Goal: Task Accomplishment & Management: Manage account settings

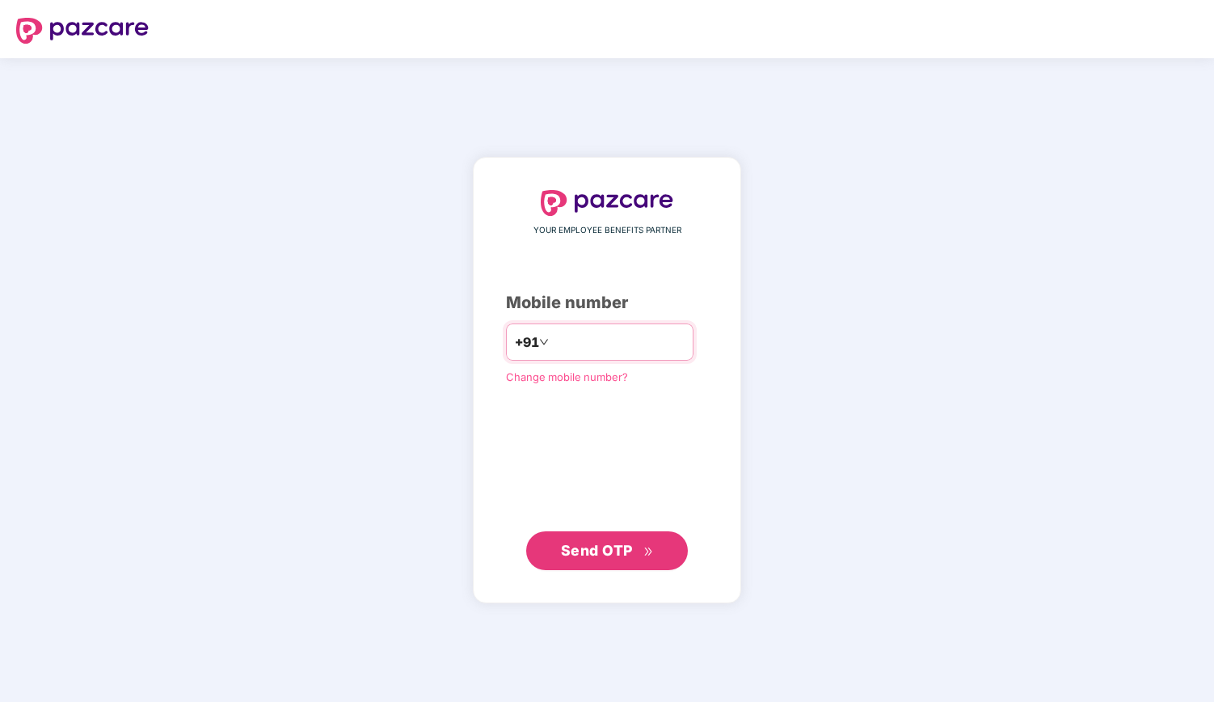
type input "**********"
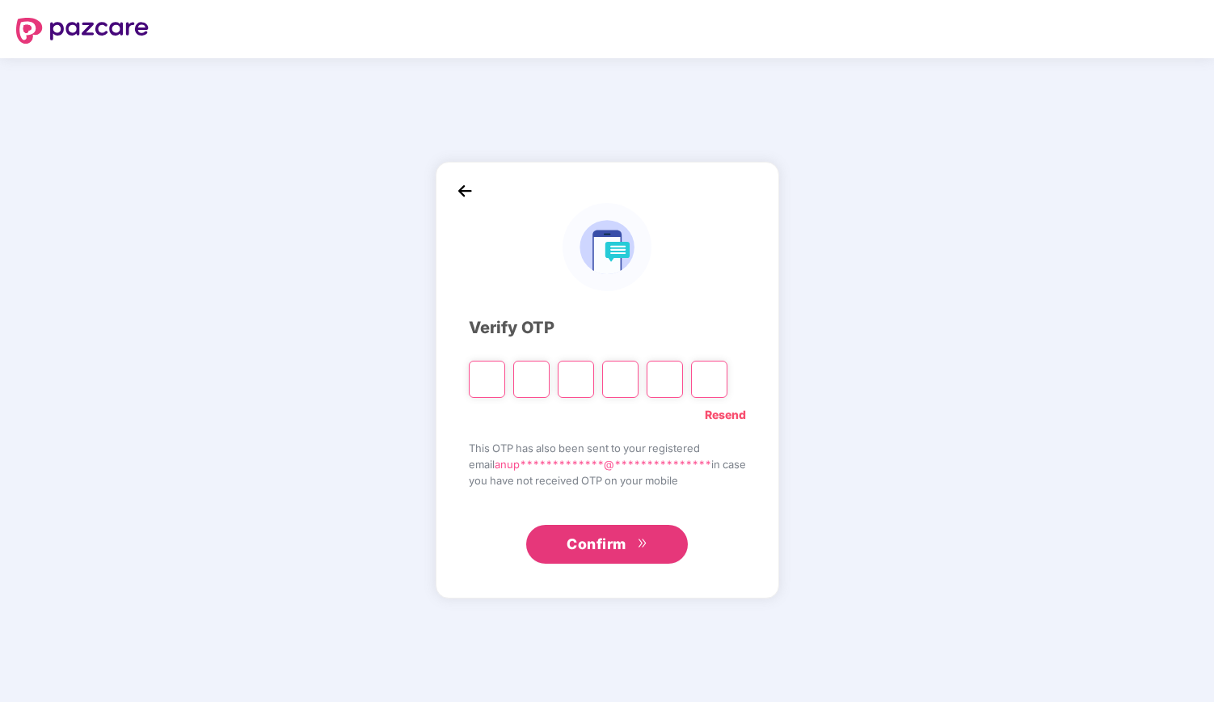
type input "*"
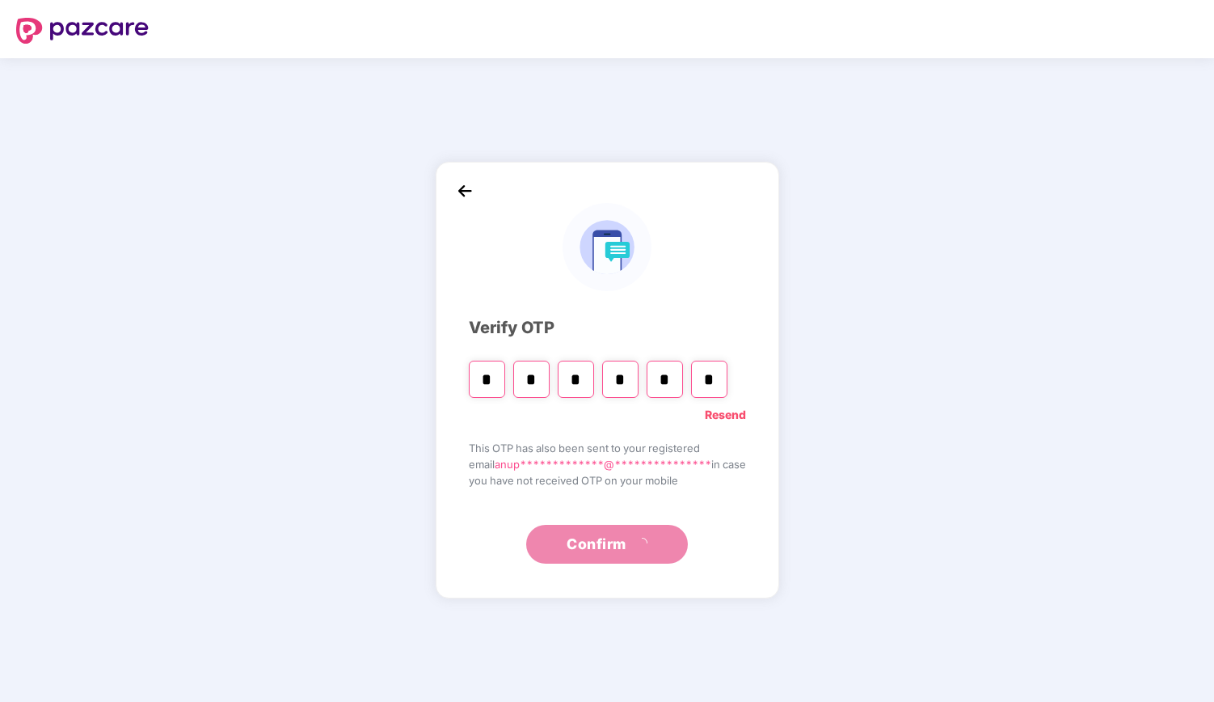
type input "*"
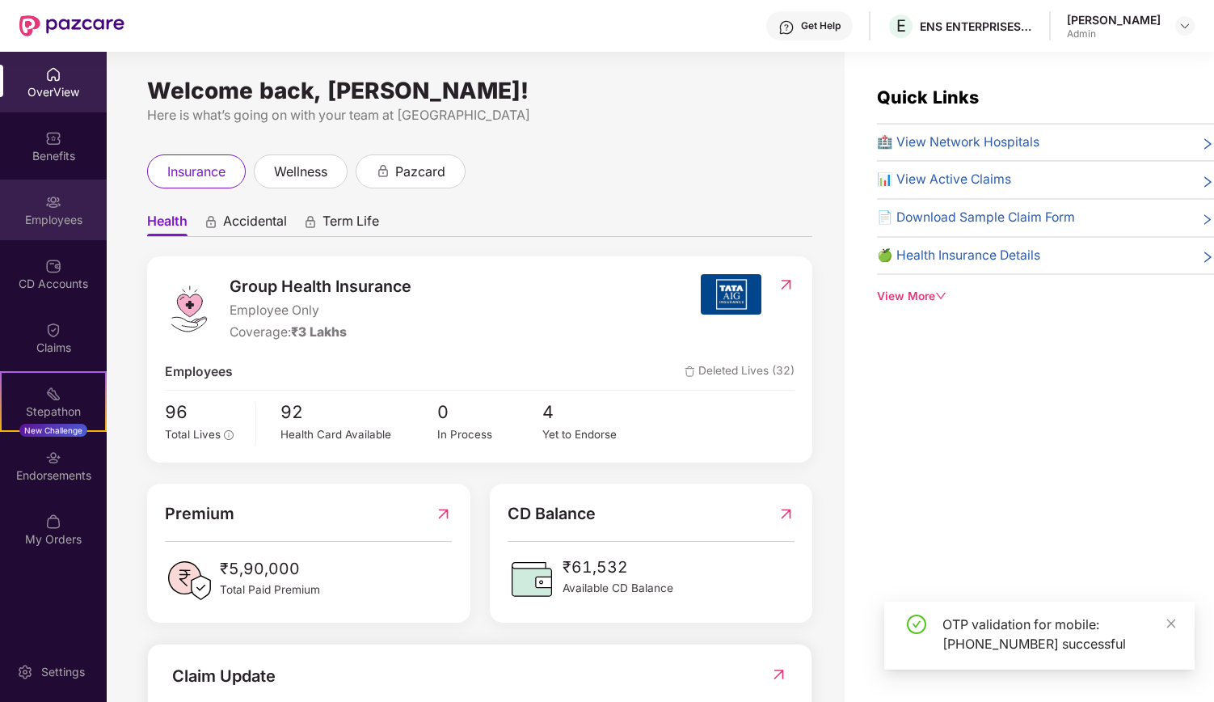
click at [52, 222] on div "Employees" at bounding box center [53, 220] width 107 height 16
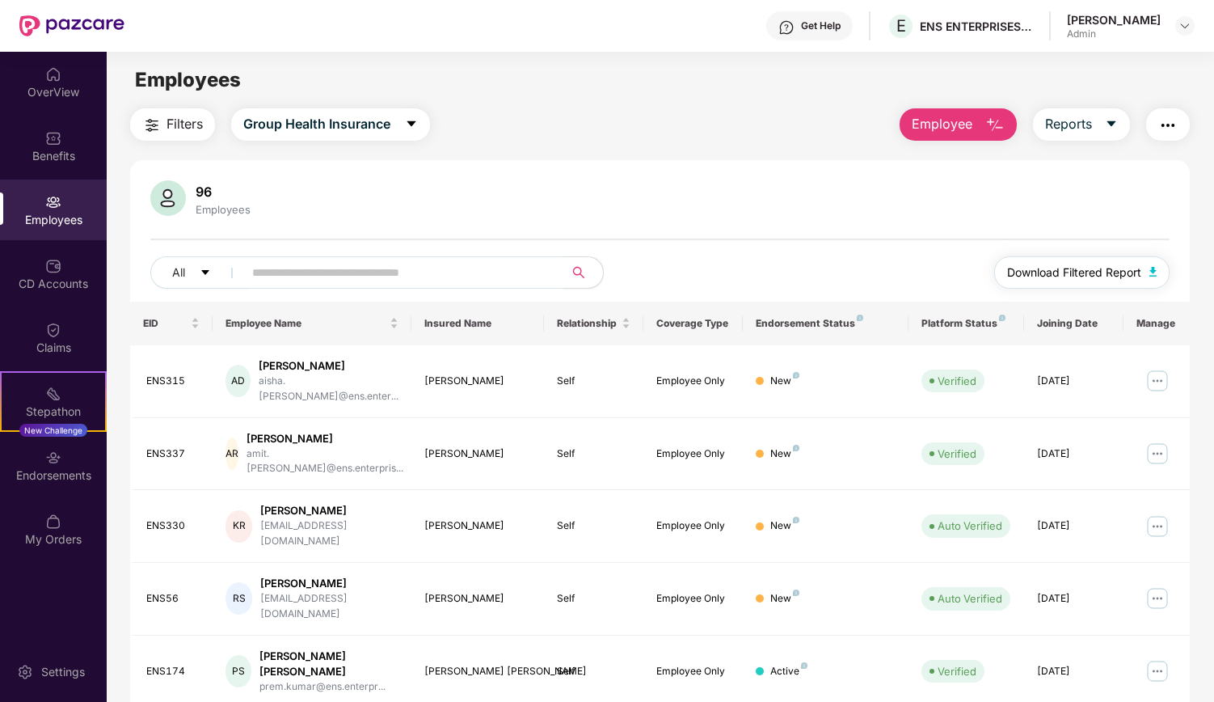
click at [1120, 275] on span "Download Filtered Report" at bounding box center [1074, 273] width 134 height 18
click at [54, 344] on div "Claims" at bounding box center [53, 348] width 107 height 16
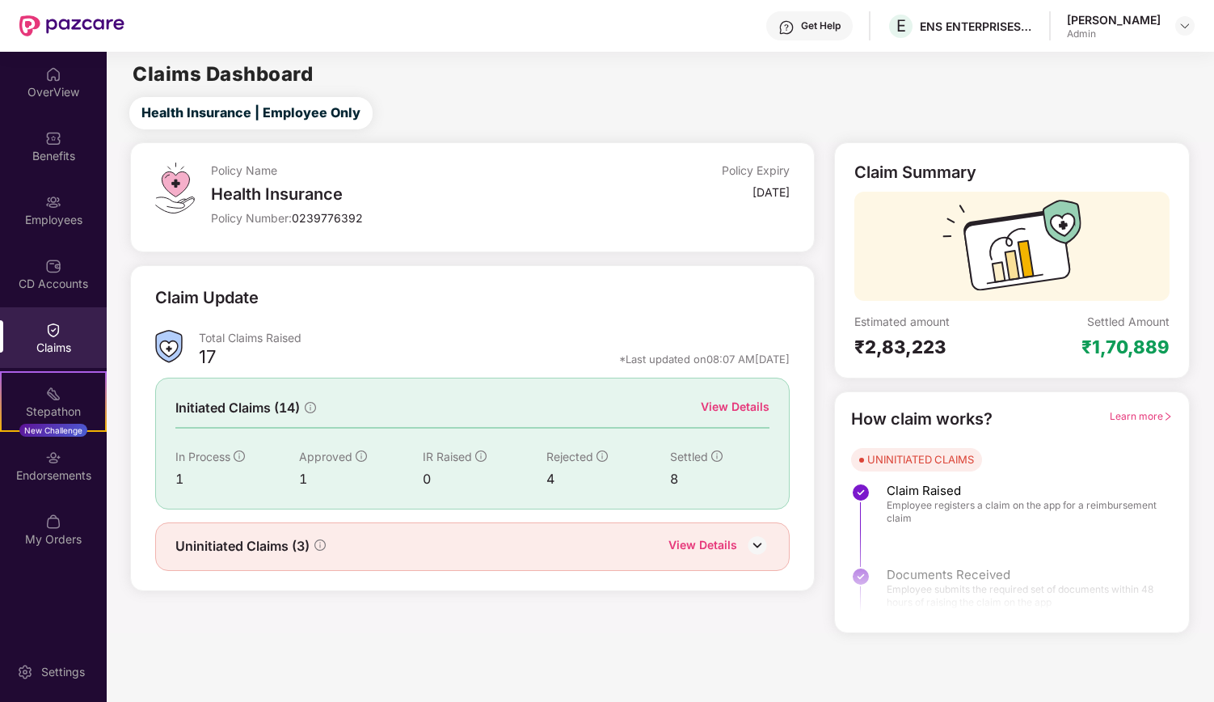
click at [736, 403] on div "View Details" at bounding box center [735, 407] width 69 height 18
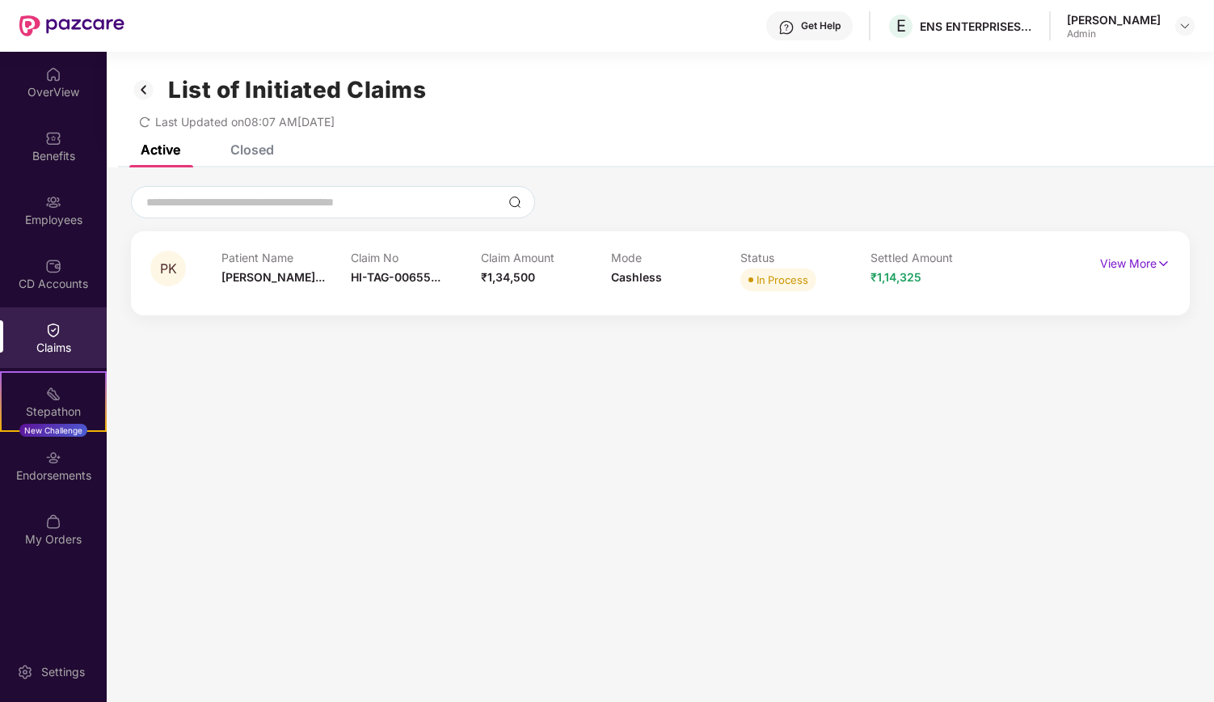
click at [252, 150] on div "Closed" at bounding box center [252, 149] width 44 height 16
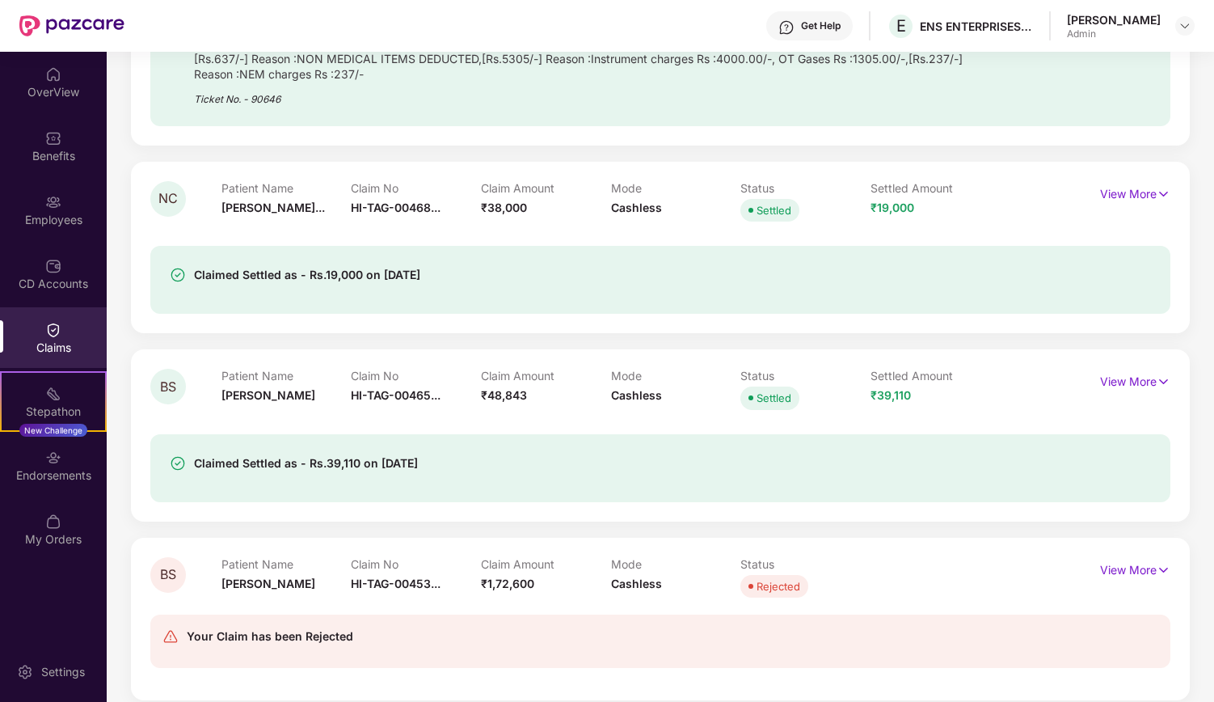
scroll to position [1983, 0]
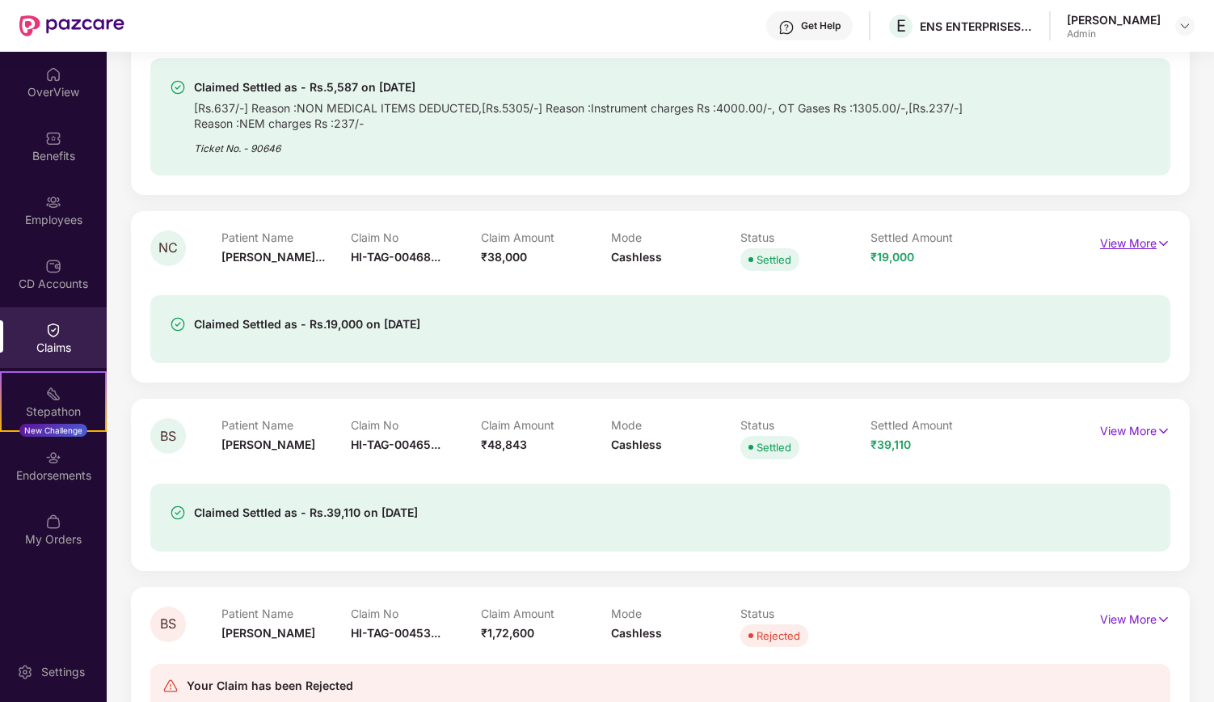
click at [1161, 238] on img at bounding box center [1164, 243] width 14 height 18
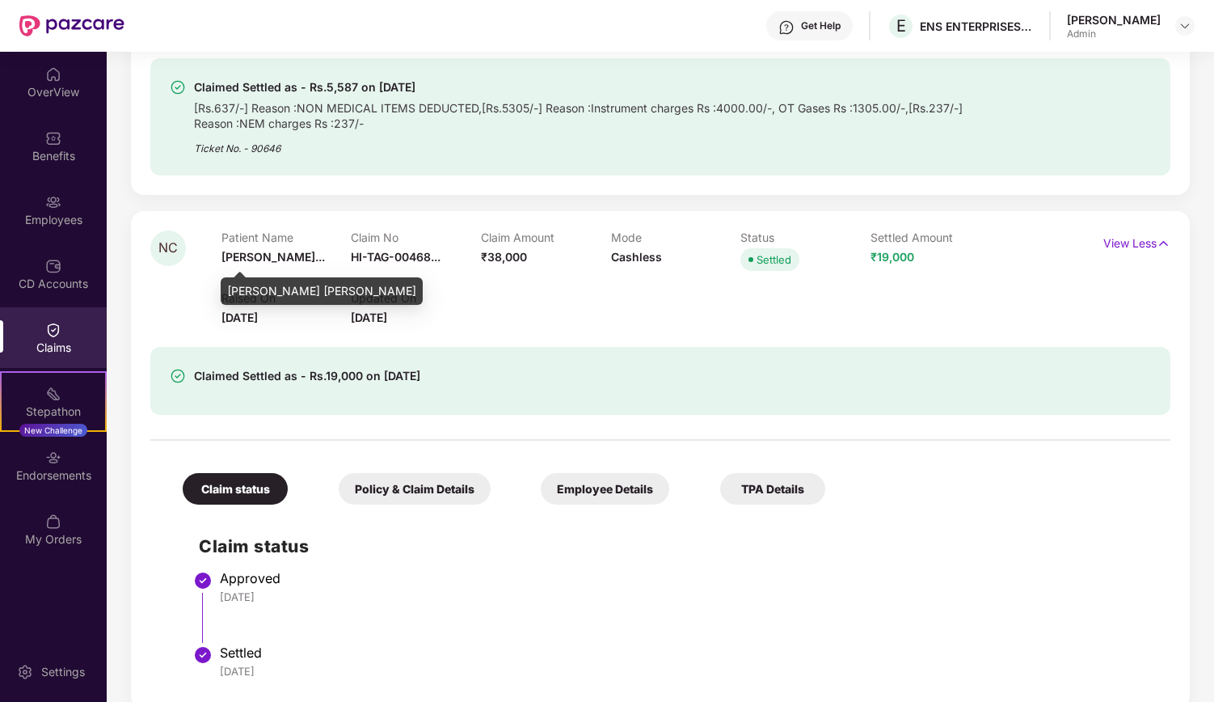
click at [304, 251] on span "Naresh Chandr..." at bounding box center [273, 257] width 103 height 14
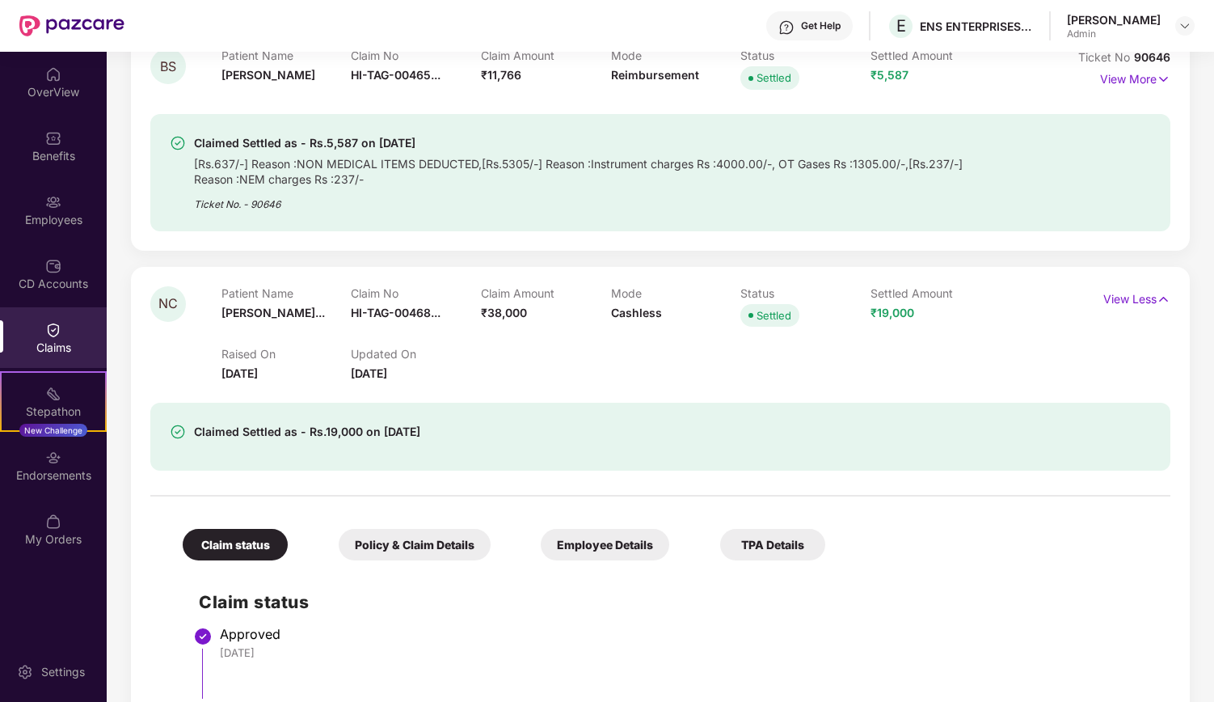
scroll to position [1902, 0]
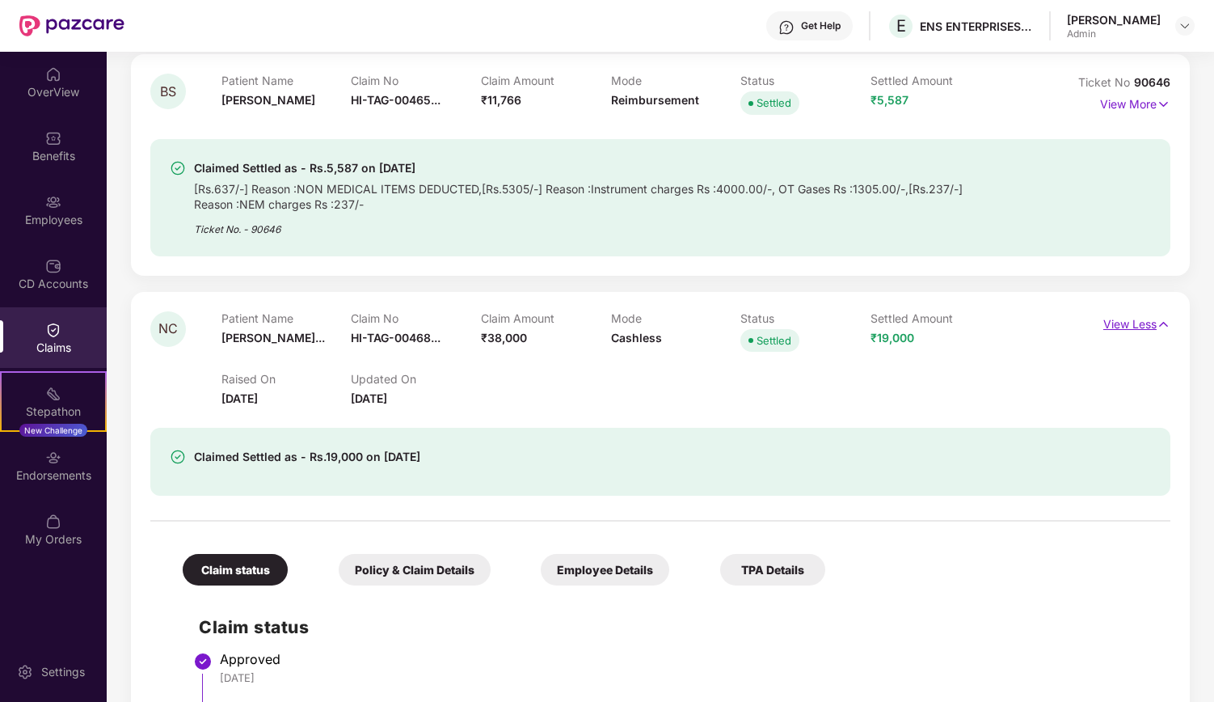
click at [1117, 312] on p "View Less" at bounding box center [1137, 322] width 67 height 22
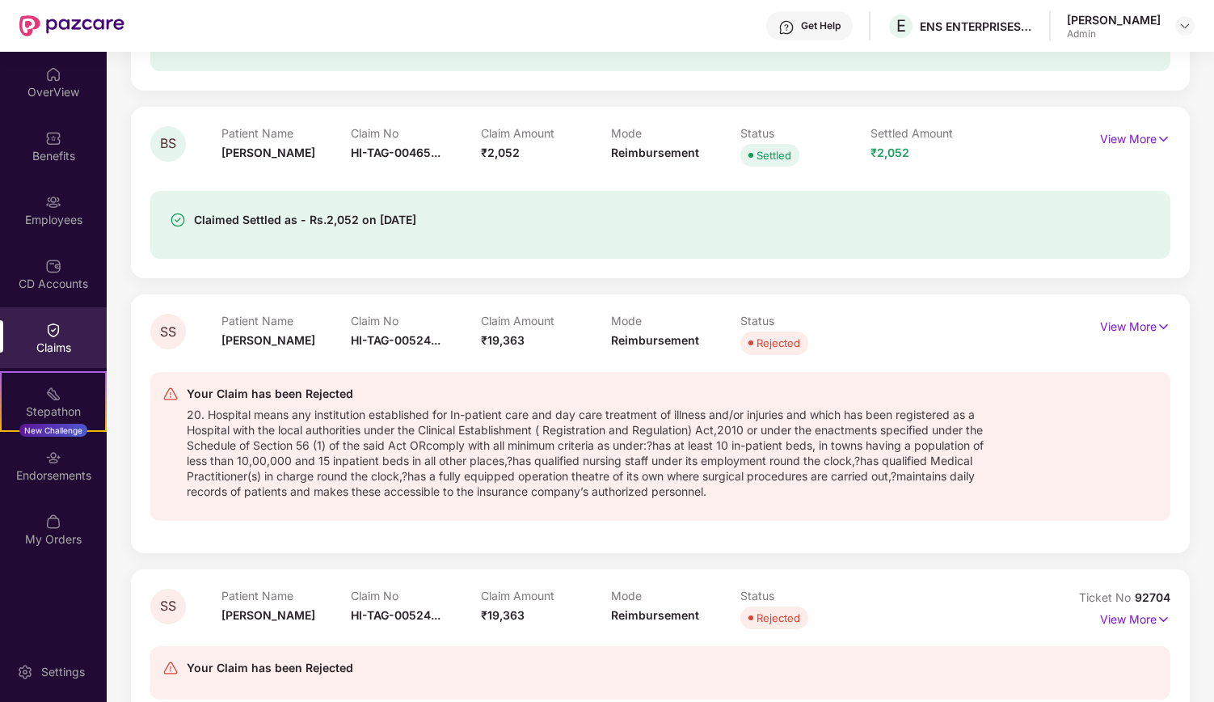
scroll to position [528, 0]
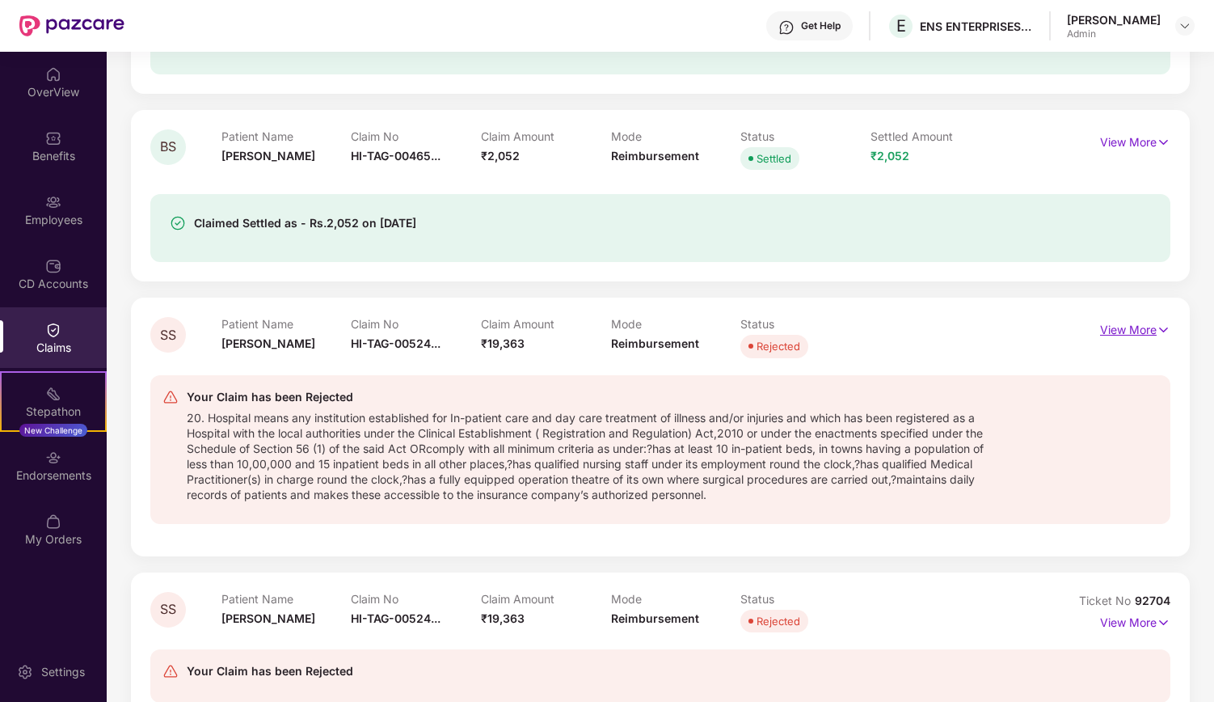
click at [1163, 324] on img at bounding box center [1164, 330] width 14 height 18
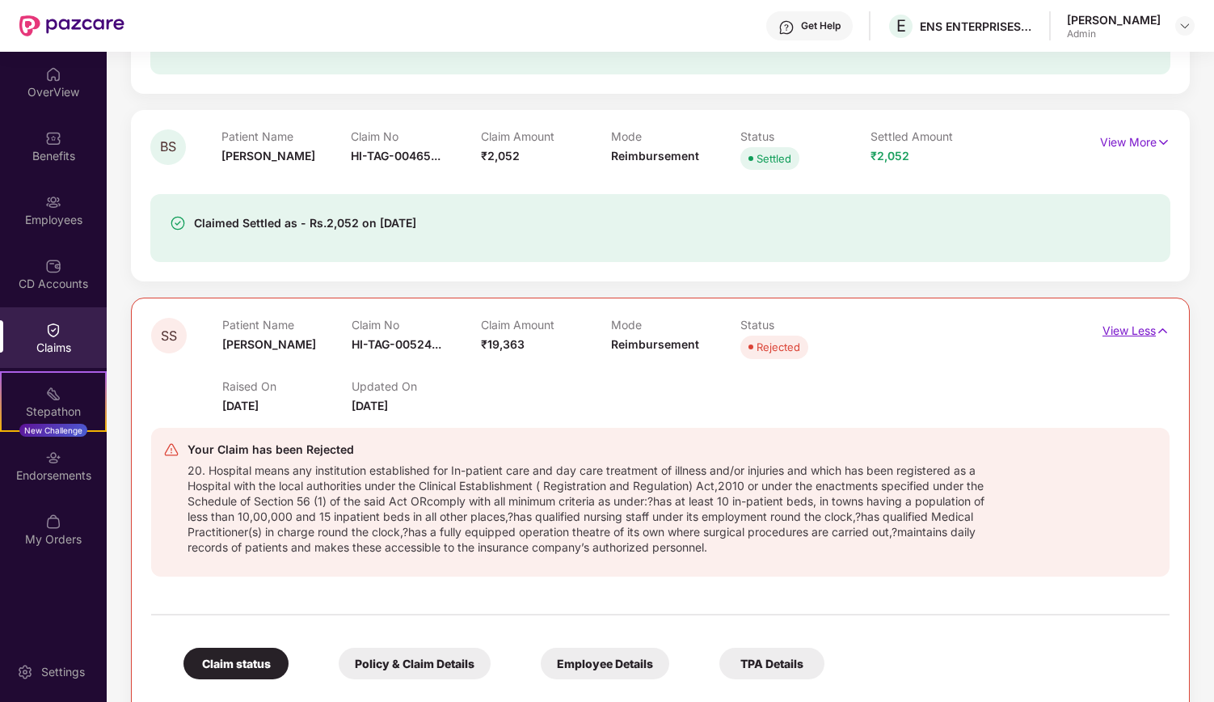
click at [1164, 331] on img at bounding box center [1163, 331] width 14 height 18
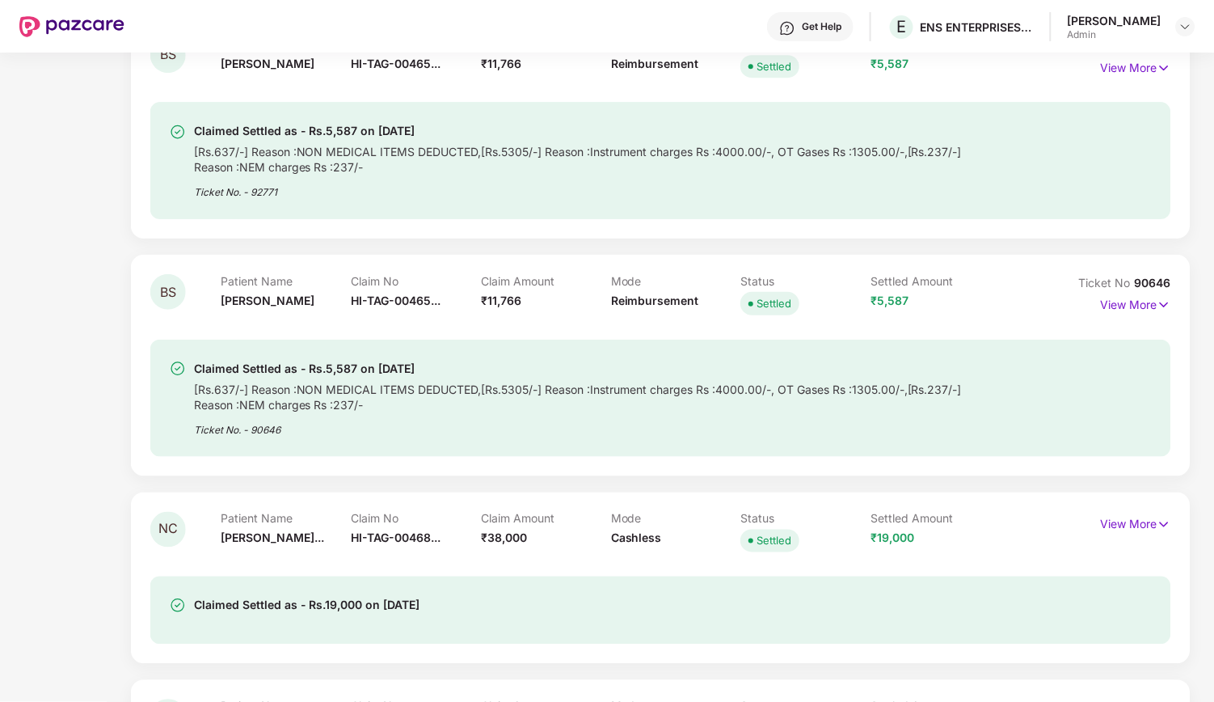
scroll to position [2226, 0]
